Goal: Task Accomplishment & Management: Use online tool/utility

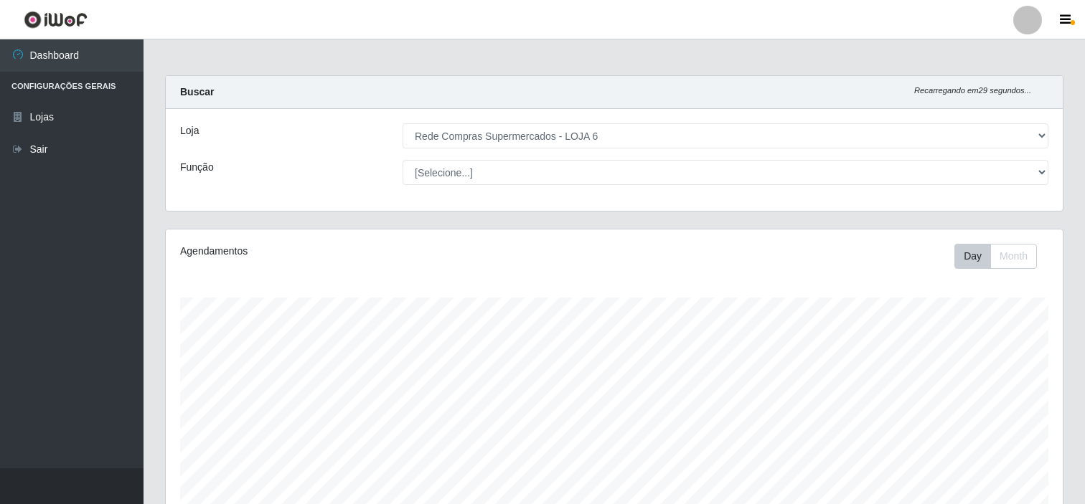
select select "398"
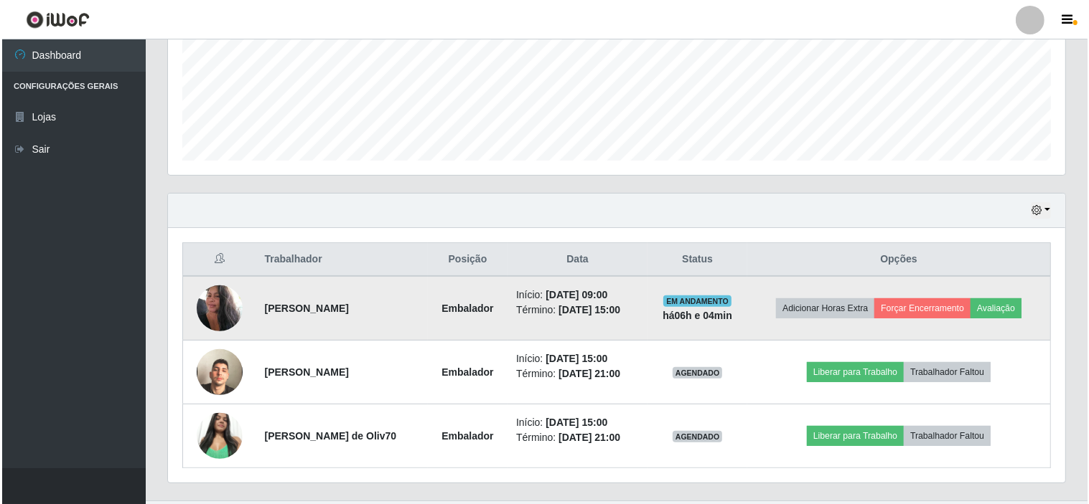
scroll to position [297, 897]
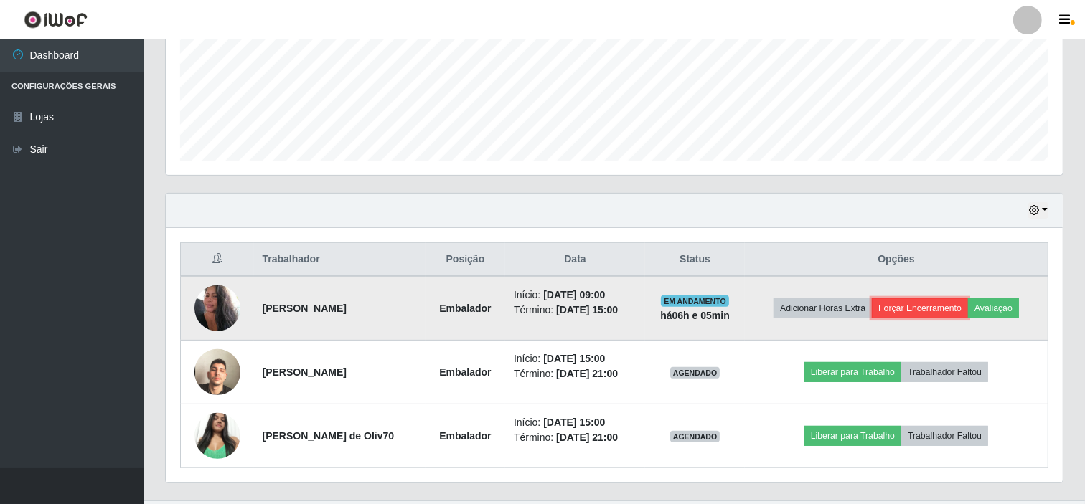
click at [946, 311] on button "Forçar Encerramento" at bounding box center [920, 309] width 96 height 20
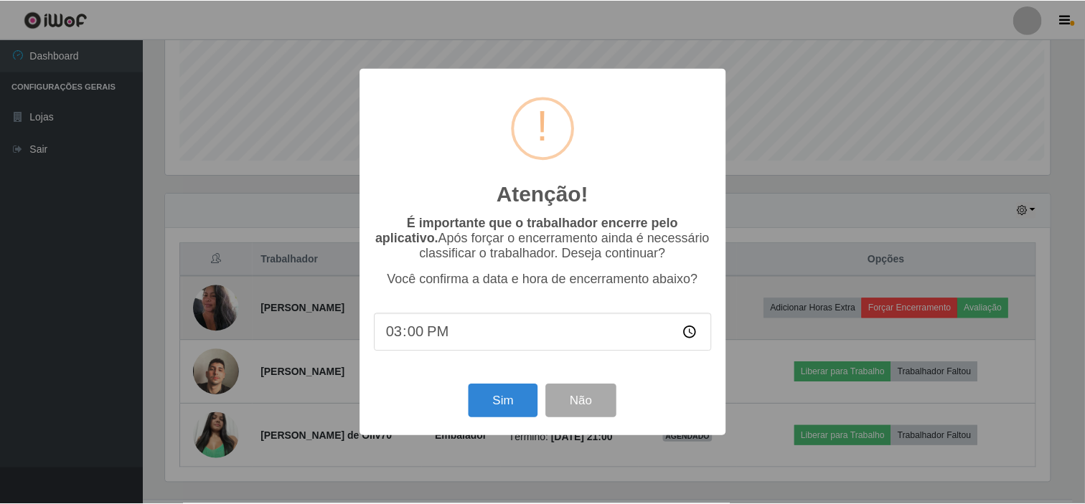
scroll to position [297, 888]
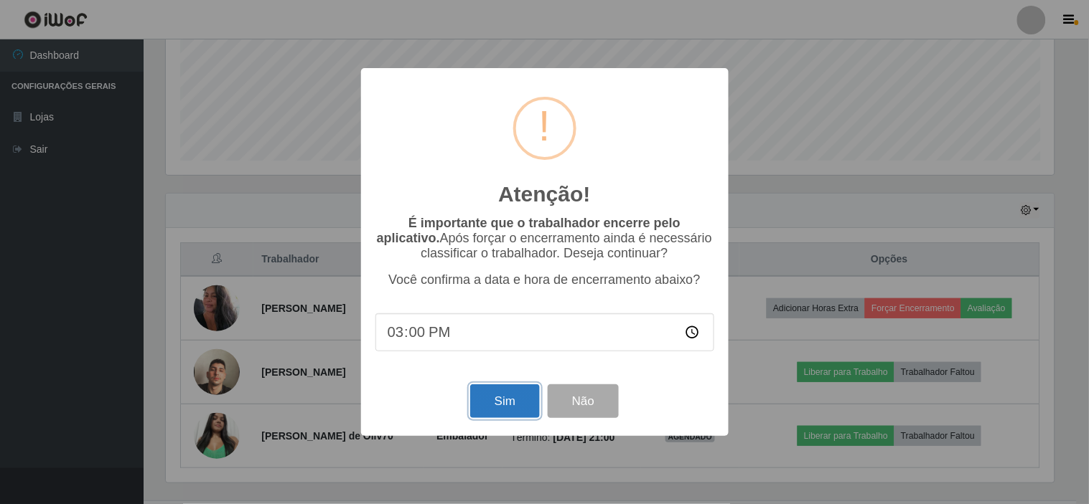
click at [504, 407] on button "Sim" at bounding box center [505, 402] width 70 height 34
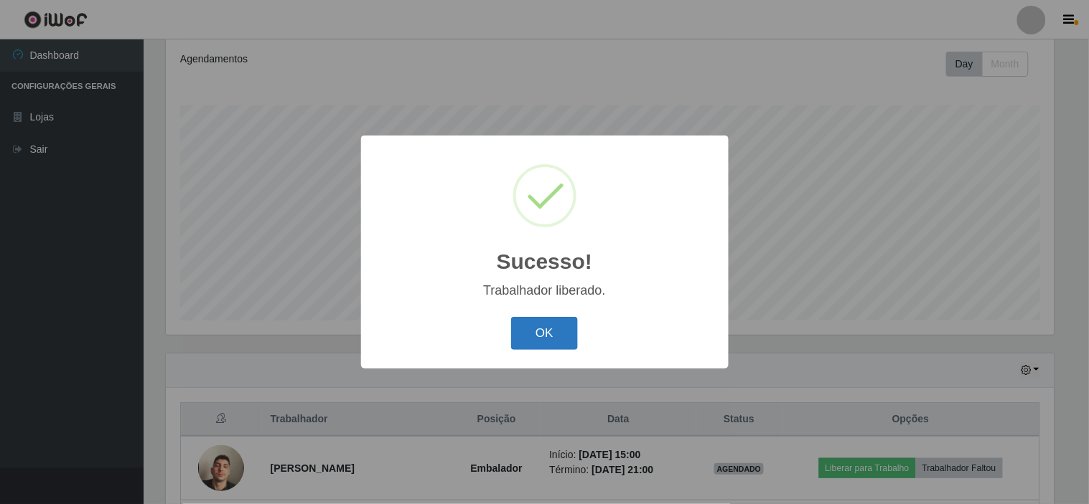
click at [556, 336] on button "OK" at bounding box center [544, 334] width 67 height 34
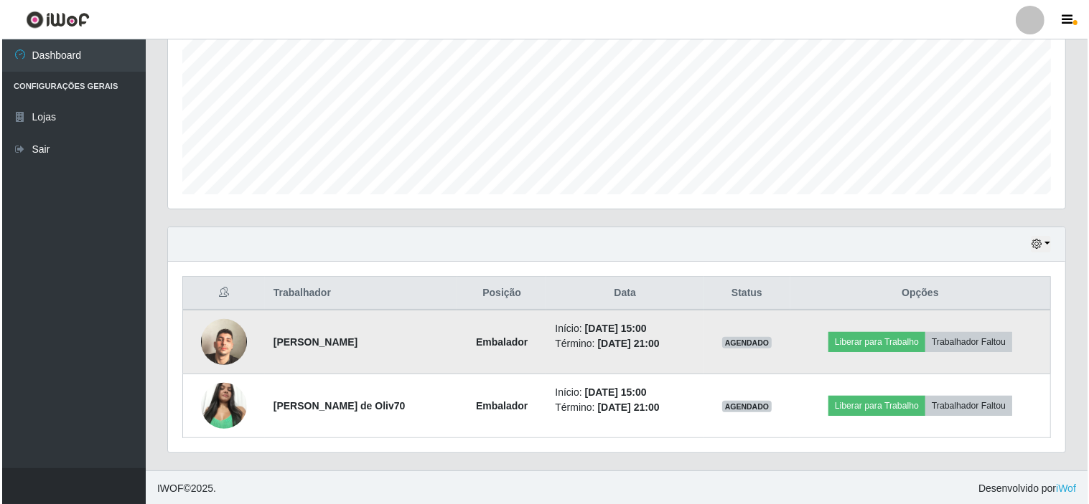
scroll to position [321, 0]
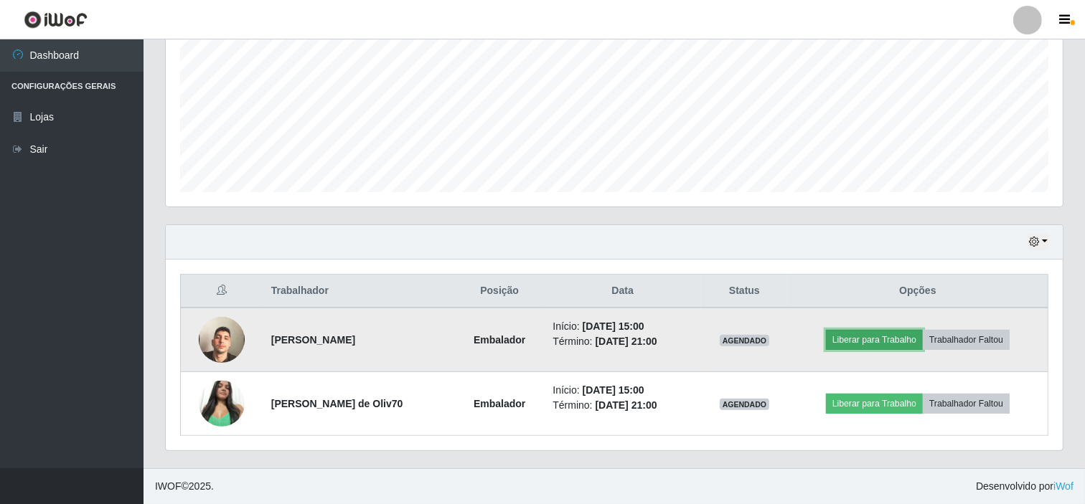
click at [852, 347] on button "Liberar para Trabalho" at bounding box center [874, 340] width 97 height 20
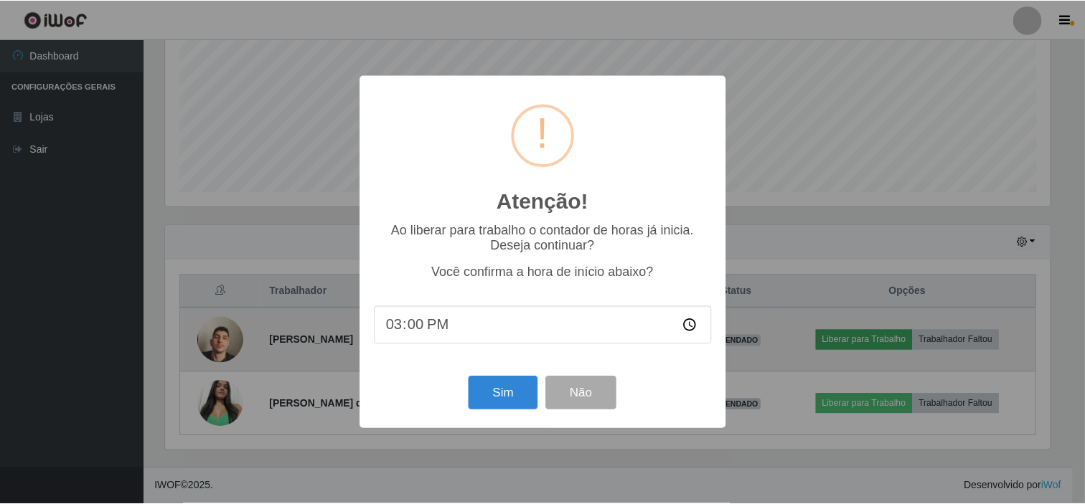
scroll to position [297, 888]
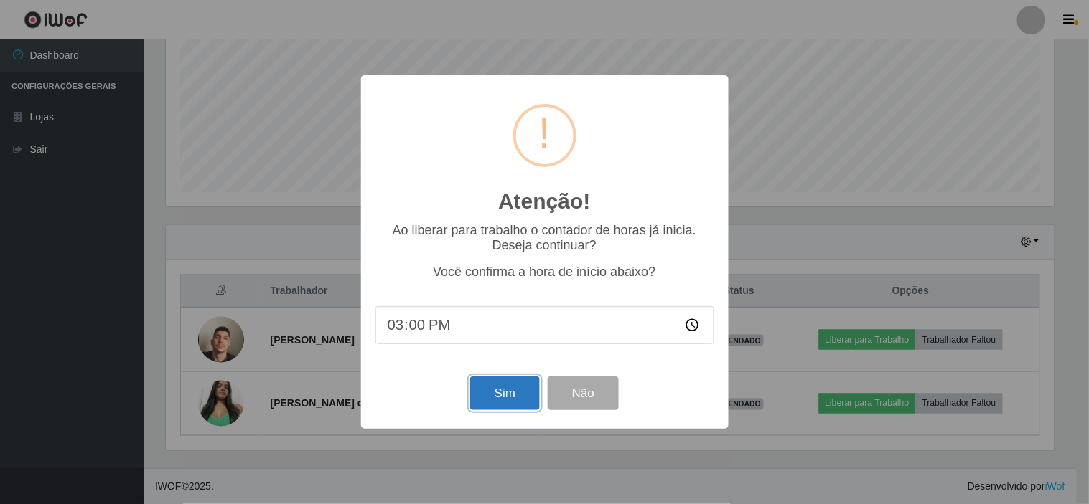
click at [506, 400] on button "Sim" at bounding box center [505, 394] width 70 height 34
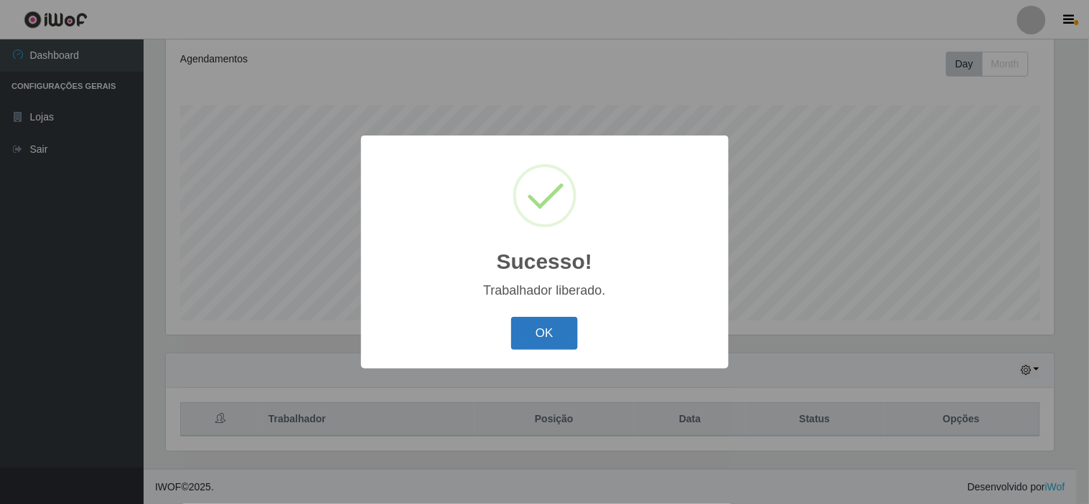
click at [527, 343] on button "OK" at bounding box center [544, 334] width 67 height 34
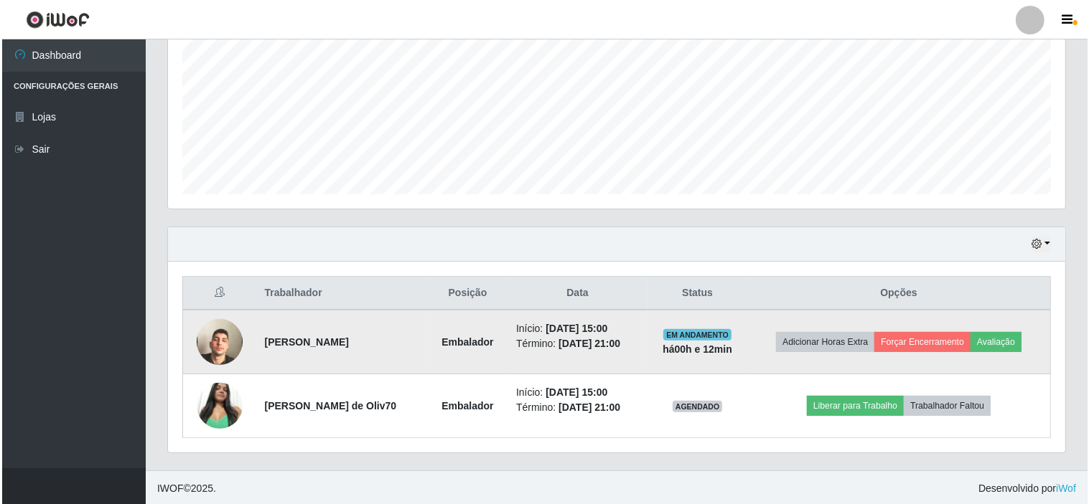
scroll to position [321, 0]
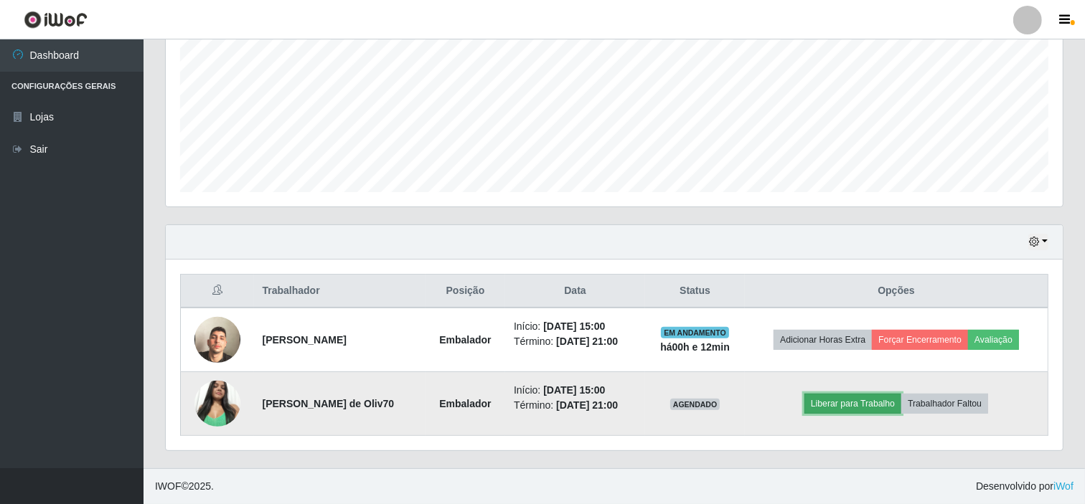
click at [883, 405] on button "Liberar para Trabalho" at bounding box center [852, 404] width 97 height 20
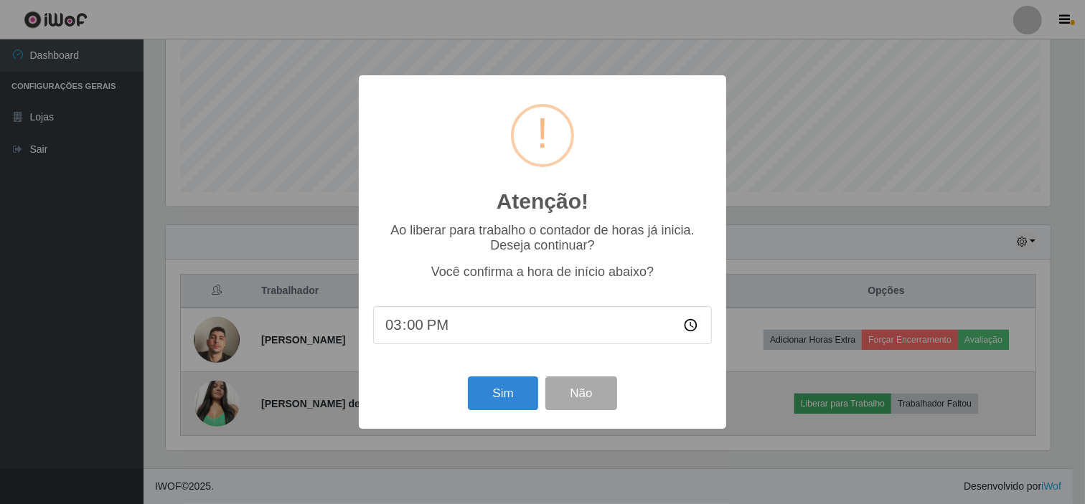
scroll to position [297, 888]
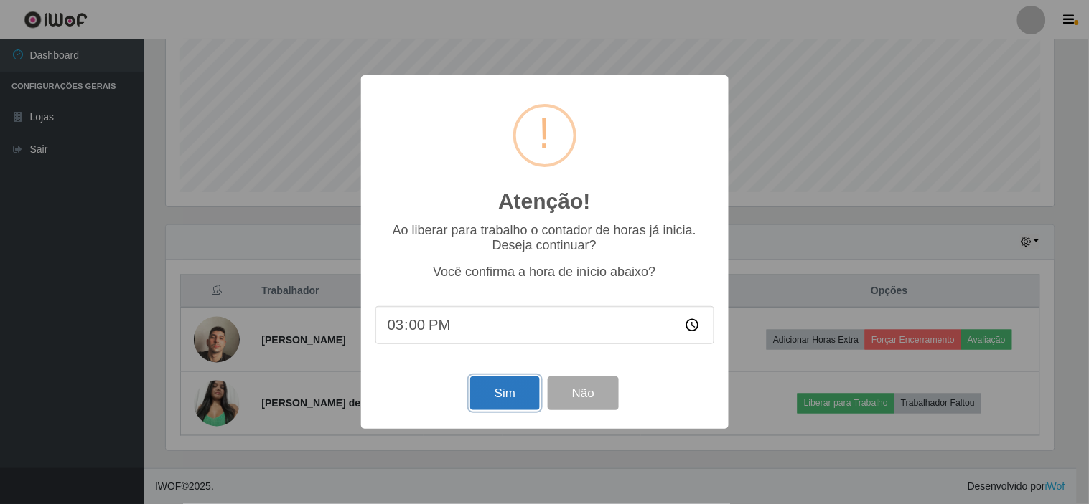
click at [518, 402] on button "Sim" at bounding box center [505, 394] width 70 height 34
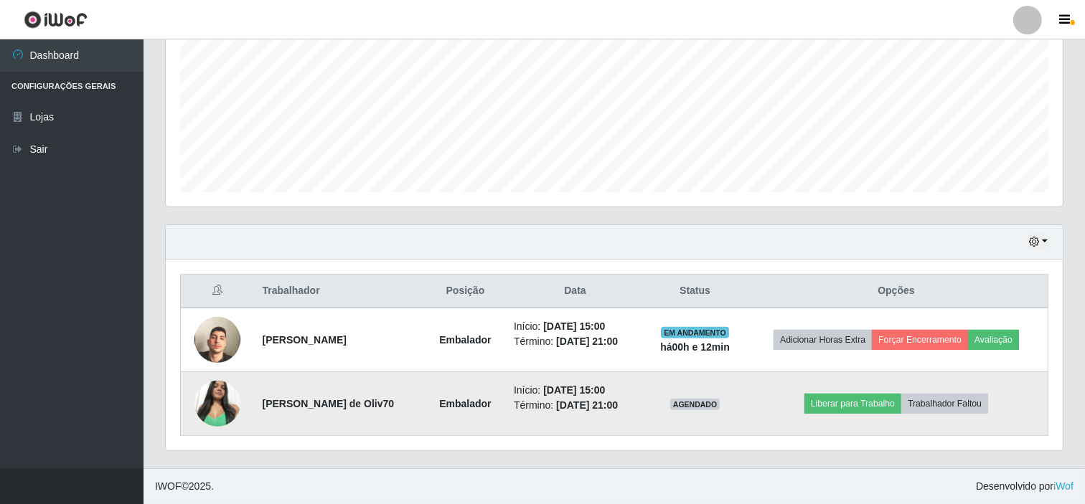
scroll to position [0, 0]
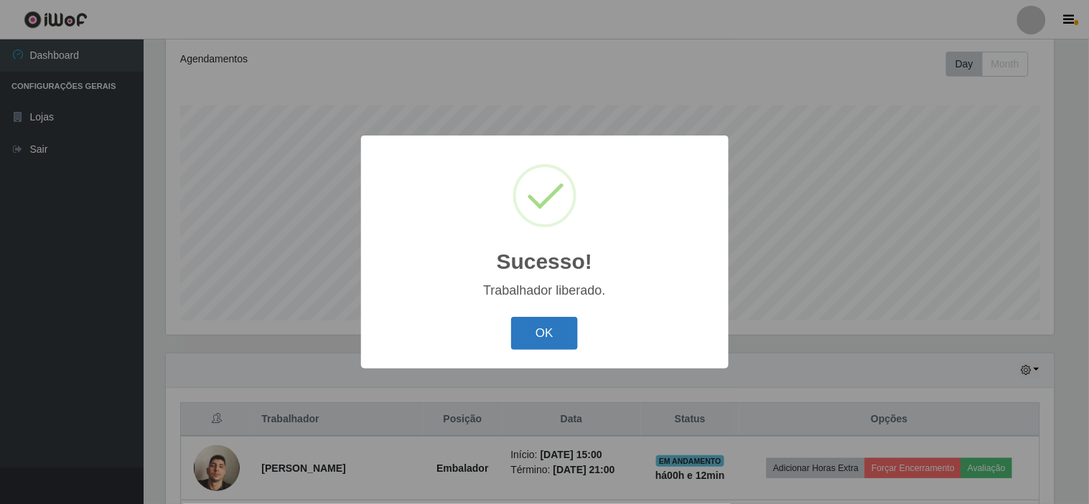
click at [554, 347] on button "OK" at bounding box center [544, 334] width 67 height 34
